Goal: Entertainment & Leisure: Consume media (video, audio)

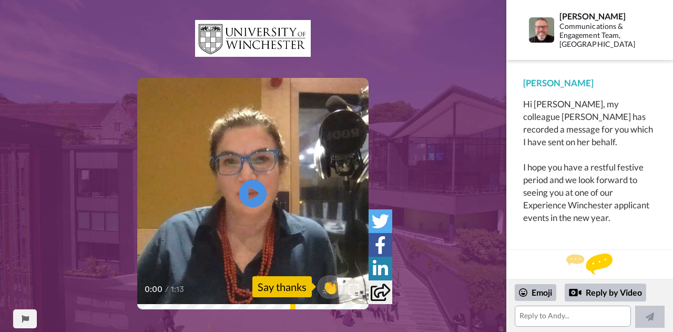
click at [250, 202] on icon at bounding box center [253, 194] width 28 height 28
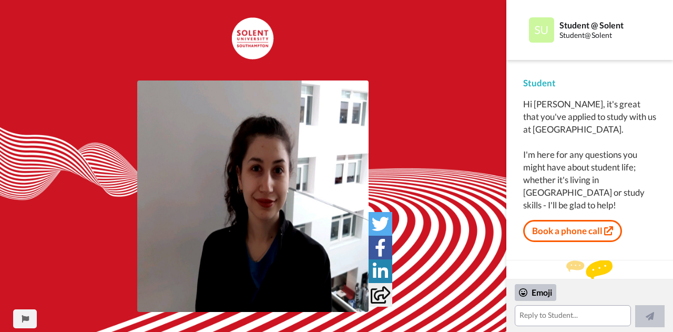
scroll to position [12, 0]
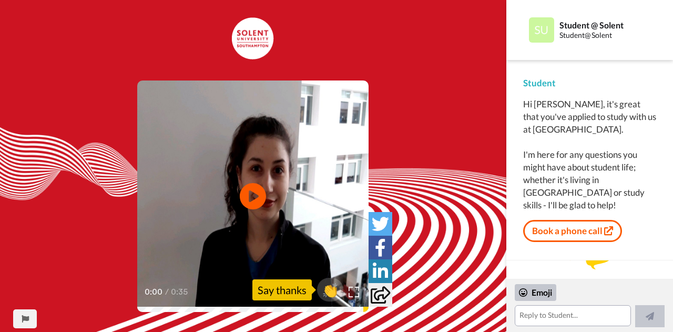
click at [244, 192] on icon at bounding box center [253, 196] width 26 height 26
click at [260, 200] on icon at bounding box center [253, 196] width 28 height 28
